Goal: Transaction & Acquisition: Subscribe to service/newsletter

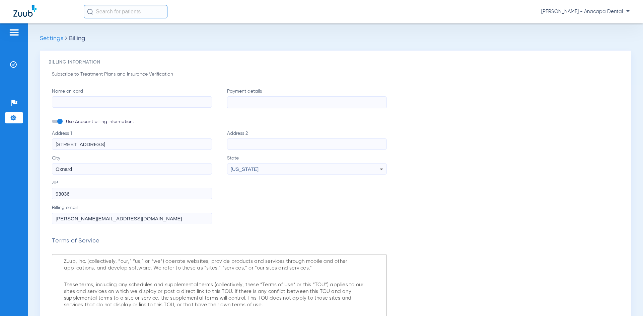
click at [131, 105] on input "Name on card" at bounding box center [132, 101] width 160 height 11
type input "S"
type input "[PERSON_NAME]"
click at [62, 122] on span at bounding box center [57, 121] width 10 height 3
click at [65, 123] on input "Use Account billing information." at bounding box center [65, 123] width 0 height 0
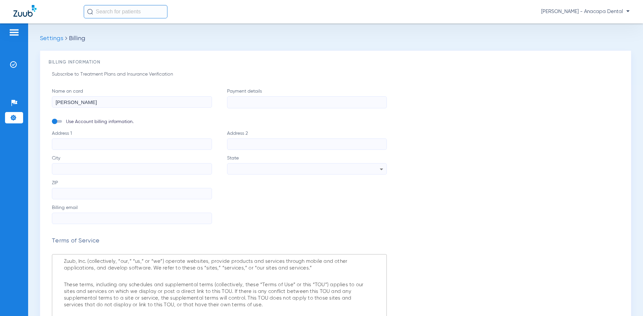
click at [75, 144] on input "Address 1" at bounding box center [132, 144] width 160 height 11
click at [97, 143] on input "Address 1 Required" at bounding box center [132, 144] width 160 height 11
type input "[GEOGRAPHIC_DATA]"
click at [76, 220] on input "Billing email" at bounding box center [132, 218] width 160 height 11
click at [78, 218] on input "[DOMAIN_NAME]" at bounding box center [132, 218] width 160 height 11
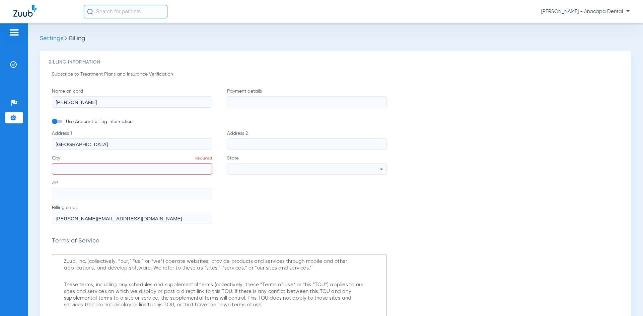
type input "[PERSON_NAME][EMAIL_ADDRESS][DOMAIN_NAME]"
click at [100, 169] on input "City Required" at bounding box center [132, 168] width 160 height 11
click at [53, 142] on input "[GEOGRAPHIC_DATA]" at bounding box center [132, 144] width 160 height 11
click at [237, 166] on div at bounding box center [305, 169] width 149 height 11
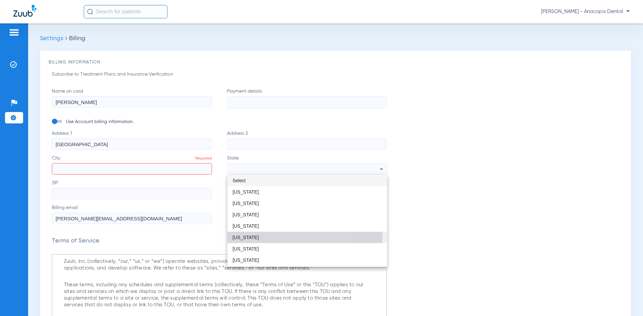
click at [242, 235] on span "[US_STATE]" at bounding box center [246, 237] width 26 height 5
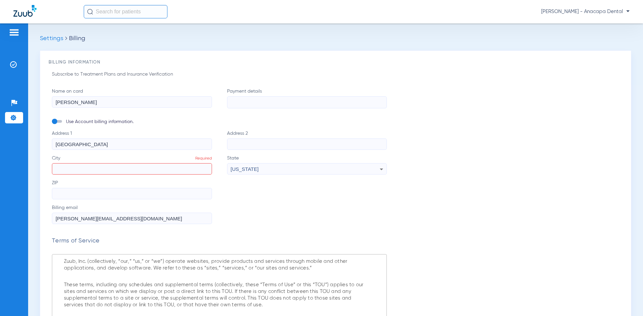
click at [56, 143] on input "[GEOGRAPHIC_DATA]" at bounding box center [132, 144] width 160 height 11
click at [96, 145] on input "[GEOGRAPHIC_DATA]" at bounding box center [132, 144] width 160 height 11
type input "25531 [GEOGRAPHIC_DATA]"
click at [71, 167] on input "City Required" at bounding box center [132, 168] width 160 height 11
type input "CALABASAS"
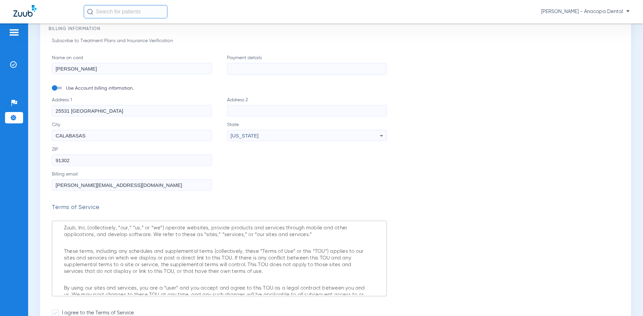
scroll to position [86, 0]
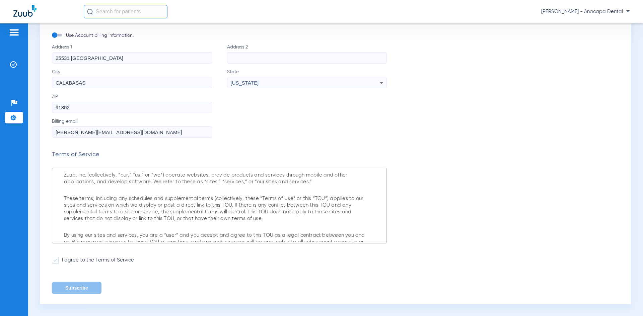
type input "91302"
click at [92, 261] on label "I agree to the Terms of Service" at bounding box center [219, 260] width 335 height 7
click at [63, 258] on input "I agree to the Terms of Service" at bounding box center [63, 258] width 0 height 0
click at [85, 289] on button "Subscribe" at bounding box center [77, 288] width 50 height 12
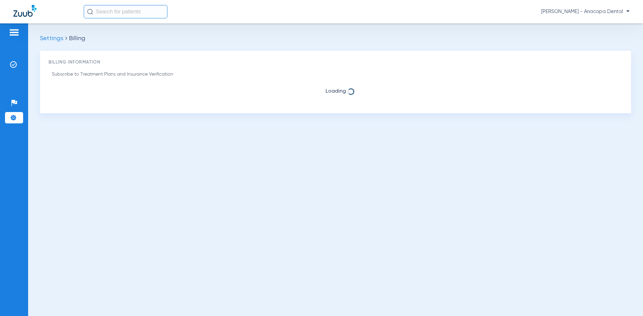
click at [318, 107] on div "Billing Information Subscribe to Treatment Plans and Insurance Verification Loa…" at bounding box center [335, 82] width 591 height 63
